Goal: Find specific page/section: Find specific page/section

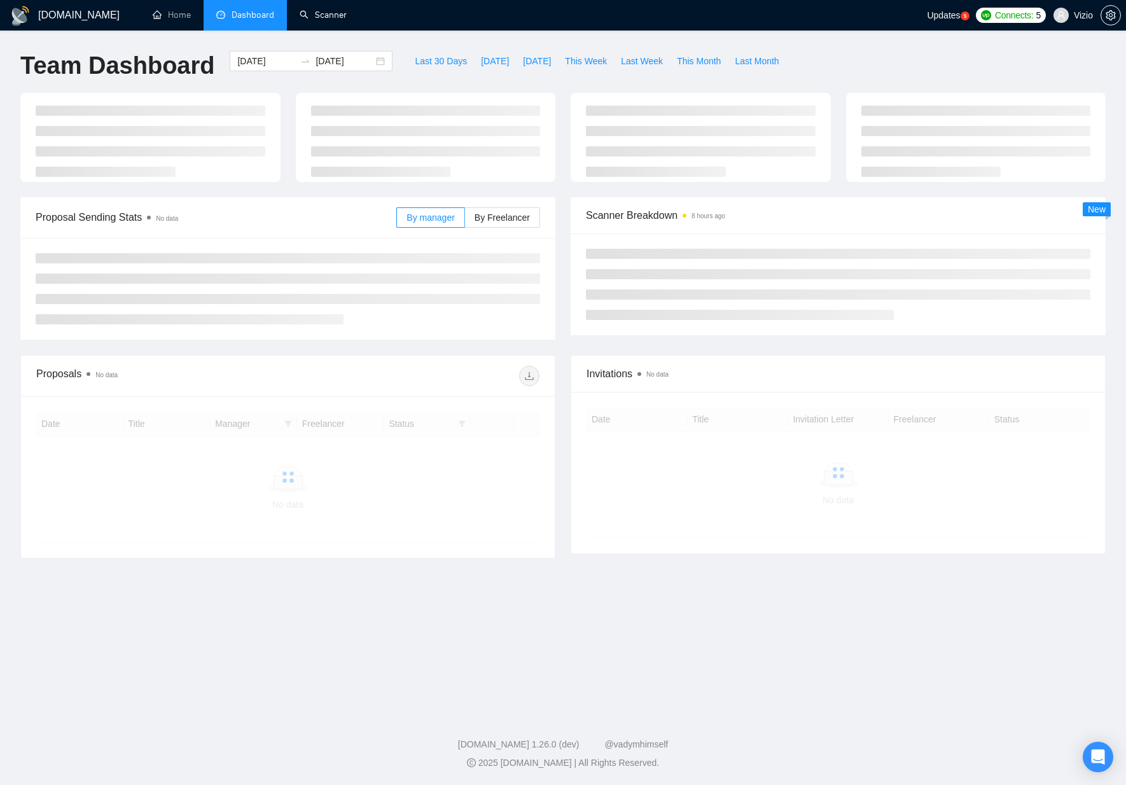
click at [315, 10] on link "Scanner" at bounding box center [323, 15] width 47 height 11
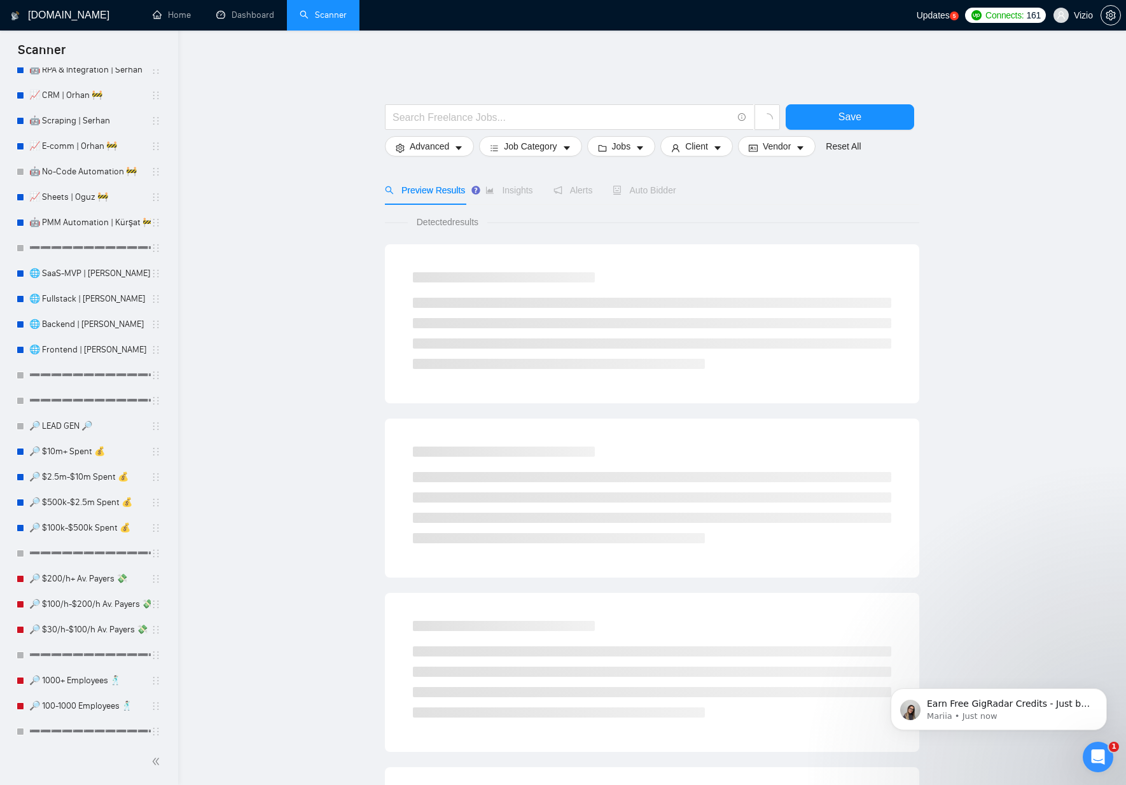
scroll to position [688, 0]
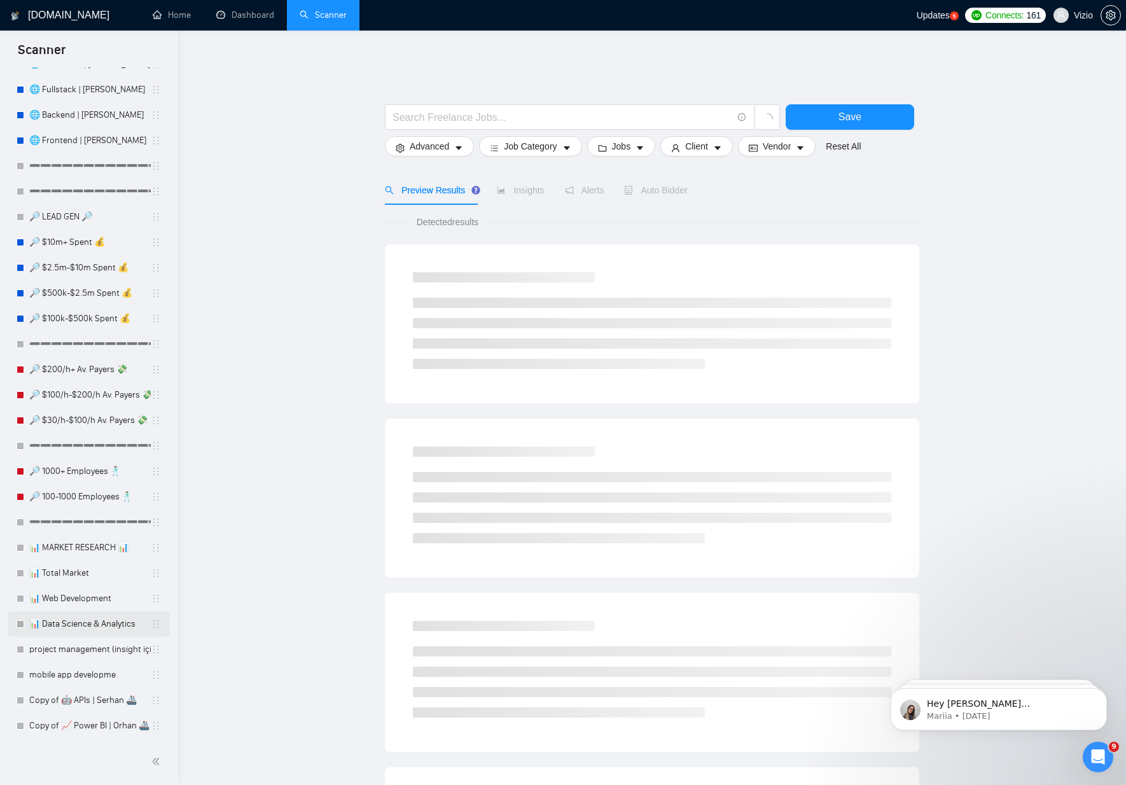
click at [88, 627] on link "📊 Data Science & Analytics" at bounding box center [89, 623] width 121 height 25
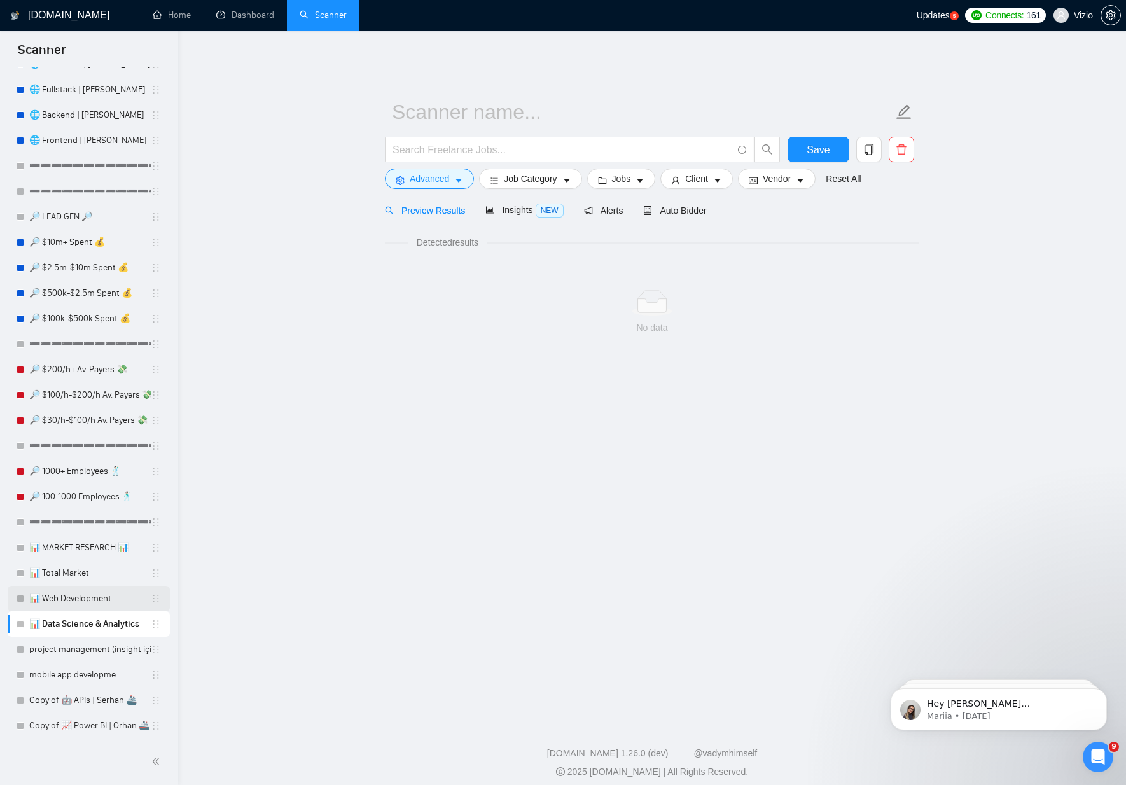
click at [87, 600] on link "📊 Web Development" at bounding box center [89, 598] width 121 height 25
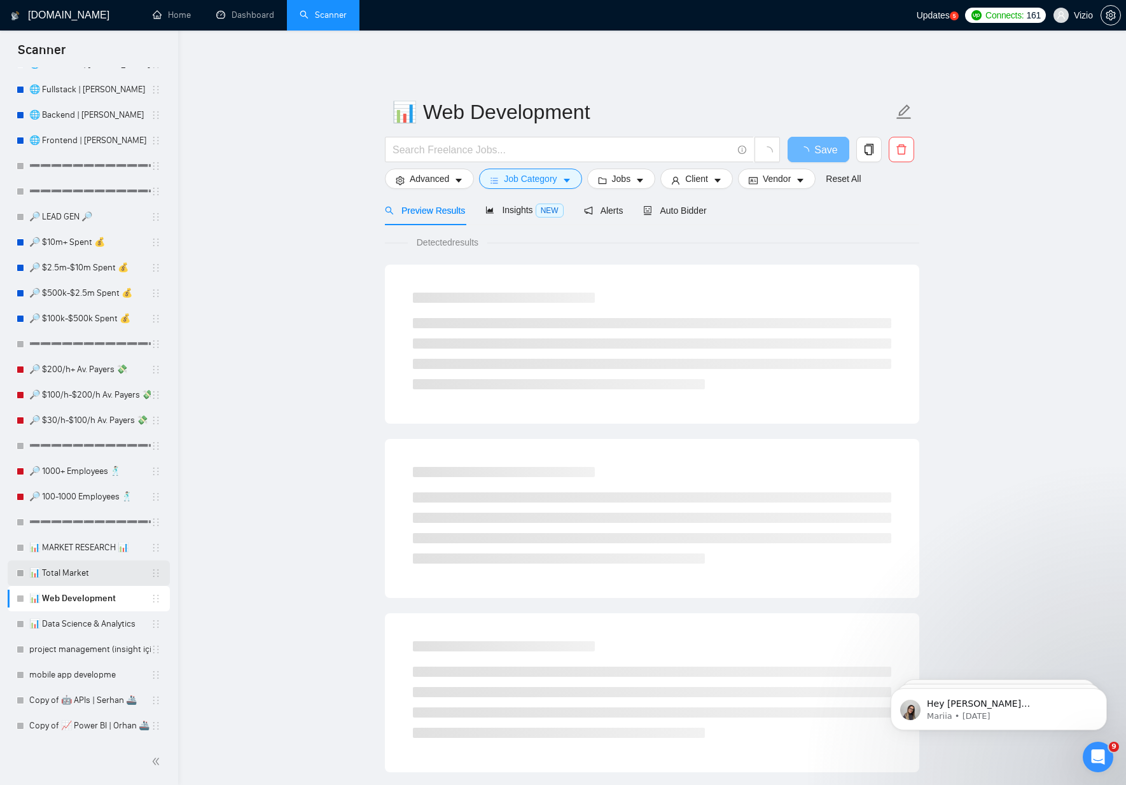
click at [86, 575] on link "📊 Total Market" at bounding box center [89, 572] width 121 height 25
click at [96, 592] on link "📊 Web Development" at bounding box center [89, 598] width 121 height 25
click at [684, 205] on span "Auto Bidder" at bounding box center [674, 210] width 63 height 10
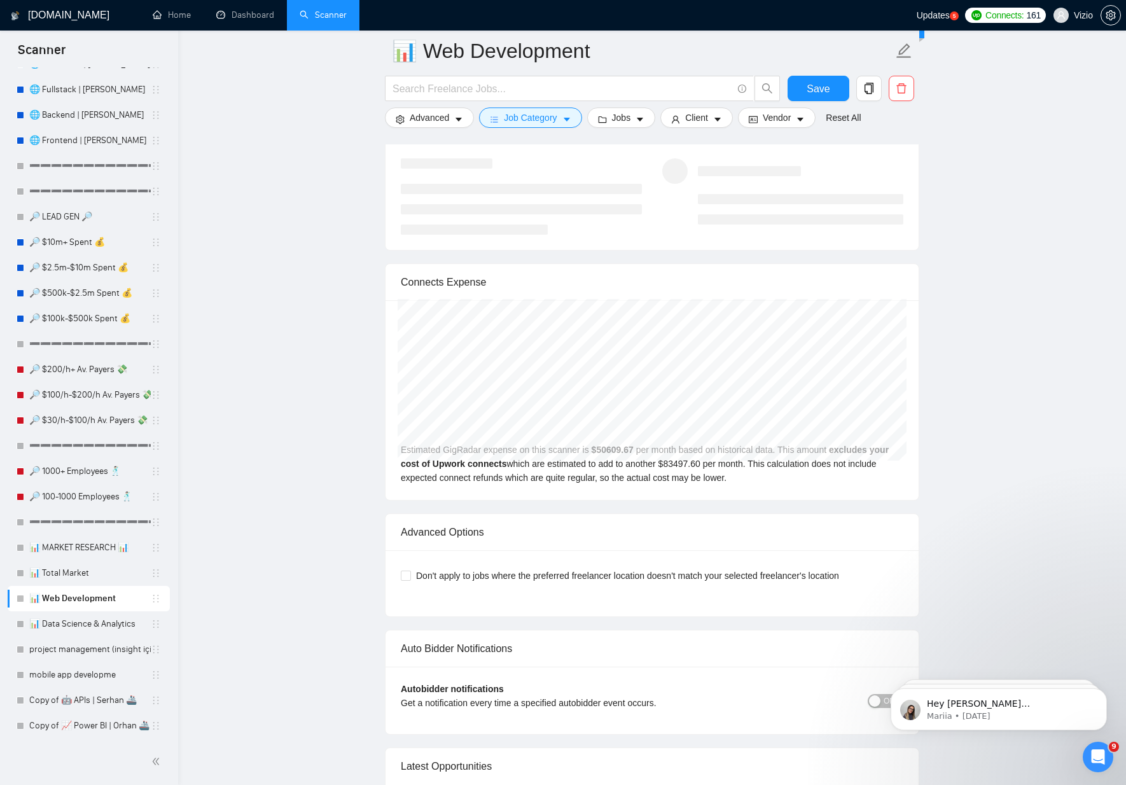
scroll to position [2519, 0]
